Goal: Task Accomplishment & Management: Manage account settings

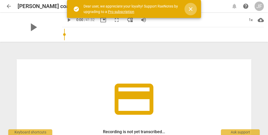
click at [191, 11] on span "close" at bounding box center [191, 9] width 6 height 6
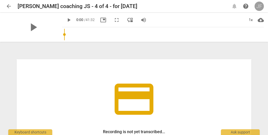
click at [258, 4] on div "JF" at bounding box center [259, 6] width 9 height 9
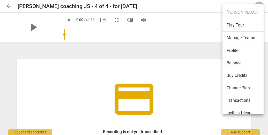
click at [231, 50] on li "Profile" at bounding box center [244, 50] width 43 height 12
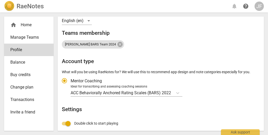
scroll to position [73, 0]
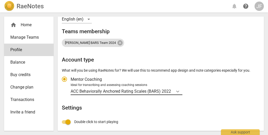
click at [180, 91] on icon "Account type" at bounding box center [177, 90] width 5 height 5
click at [0, 0] on input "Ideal for transcribing and assessing coaching sessions ACC Behaviorally Anchore…" at bounding box center [0, 0] width 0 height 0
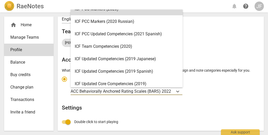
scroll to position [0, 0]
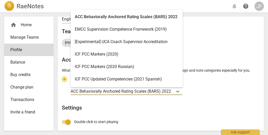
click at [115, 56] on div "ICF PCC Markers (2020)" at bounding box center [127, 54] width 112 height 12
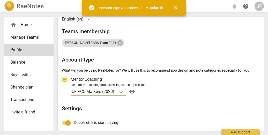
radio input "false"
